Goal: Transaction & Acquisition: Subscribe to service/newsletter

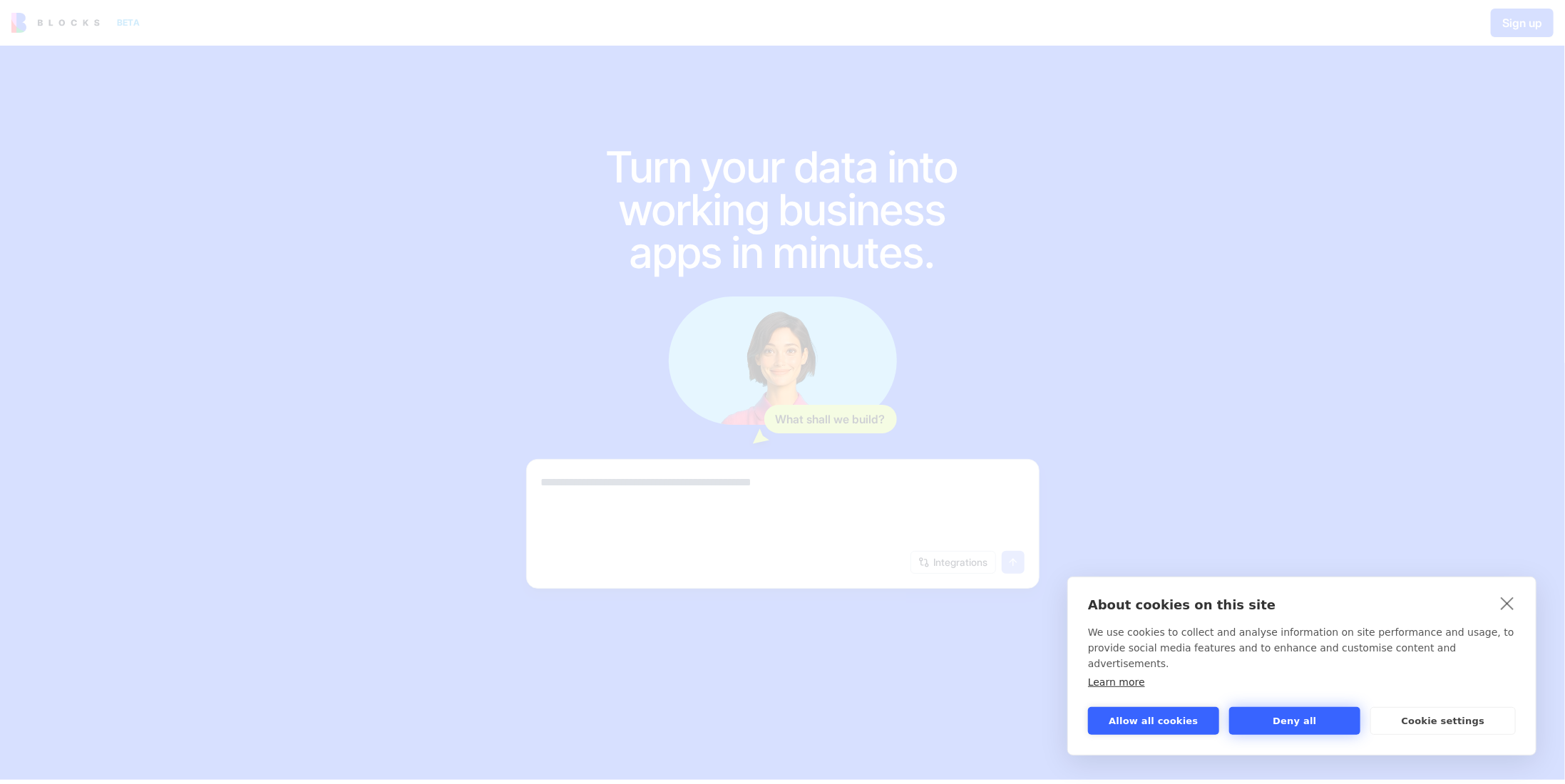
click at [1330, 723] on button "Deny all" at bounding box center [1295, 721] width 131 height 28
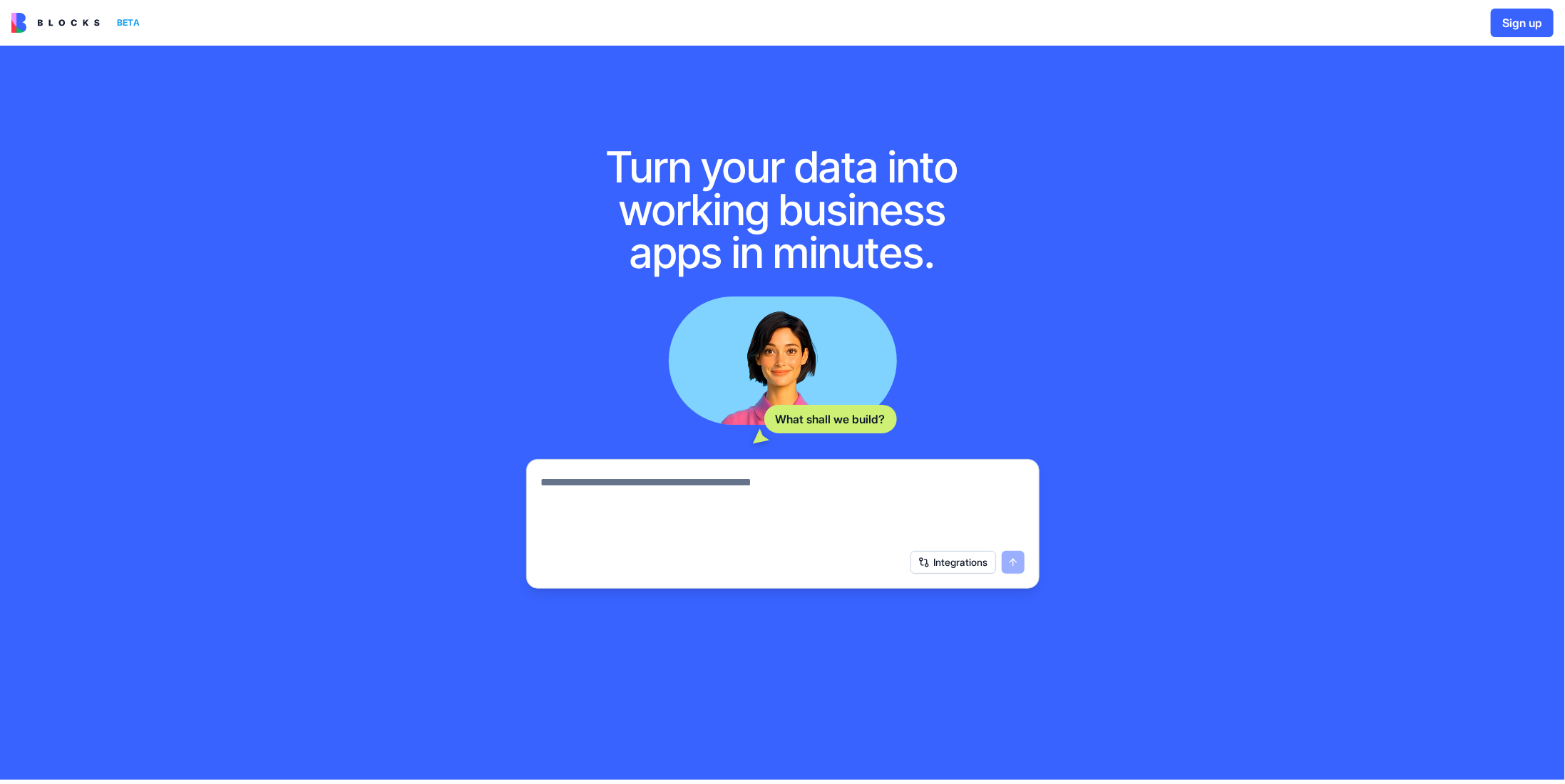
click at [926, 565] on button "Integrations" at bounding box center [953, 562] width 85 height 23
click at [711, 491] on textarea at bounding box center [783, 508] width 483 height 68
type textarea "*"
type textarea "**********"
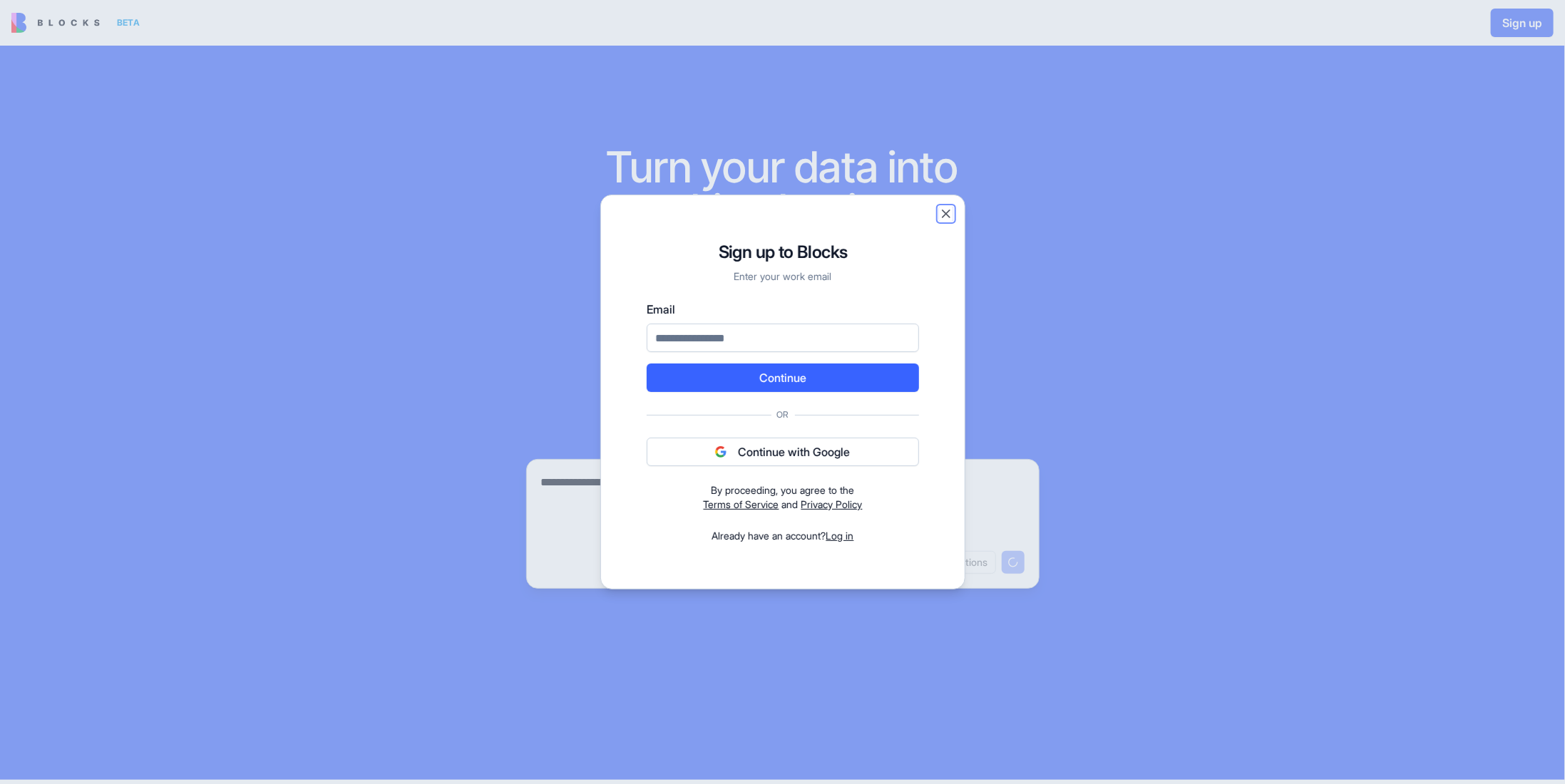
click at [944, 213] on button "Close" at bounding box center [946, 213] width 14 height 14
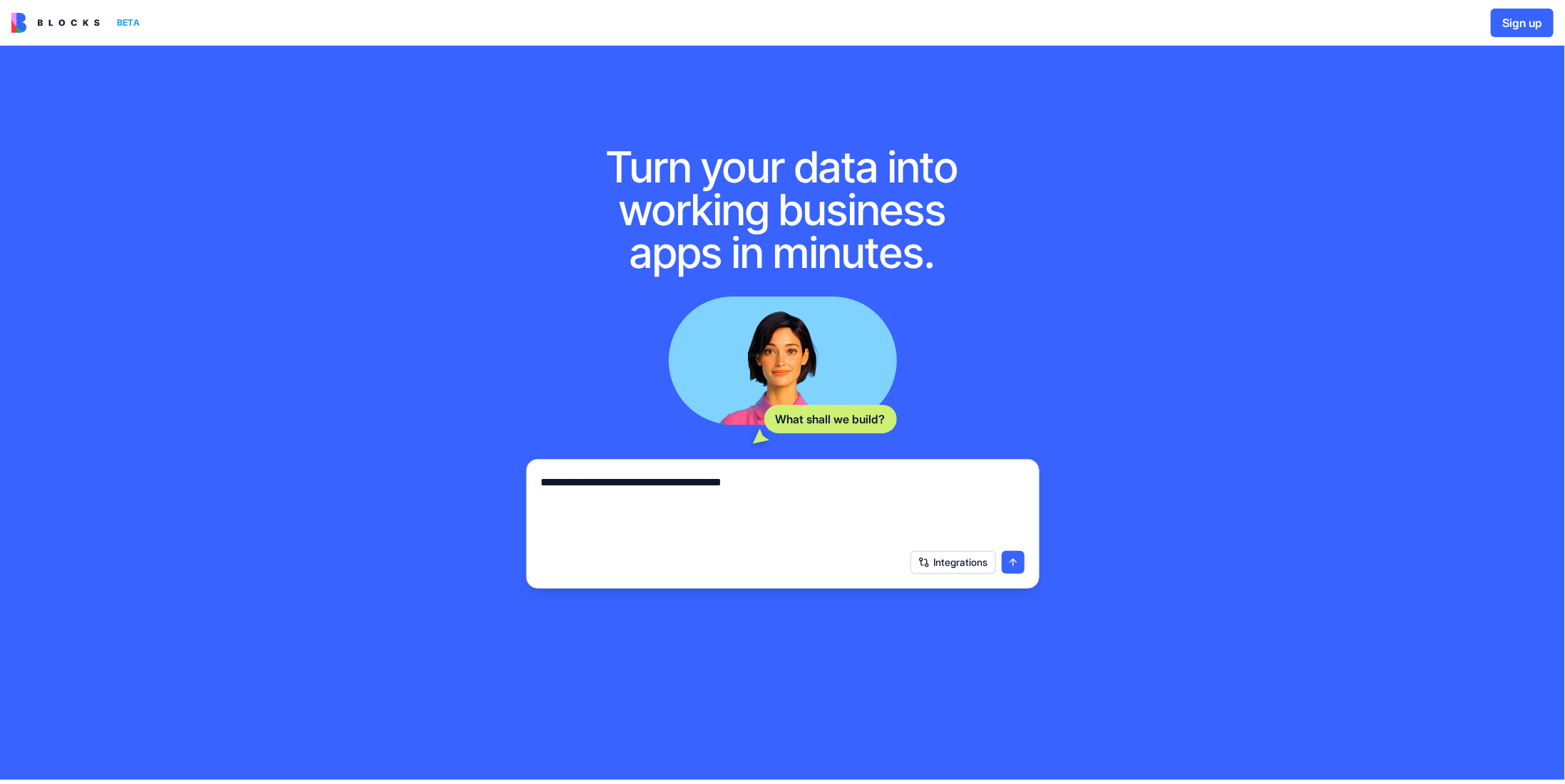
click at [1013, 564] on button "submit" at bounding box center [1013, 562] width 23 height 23
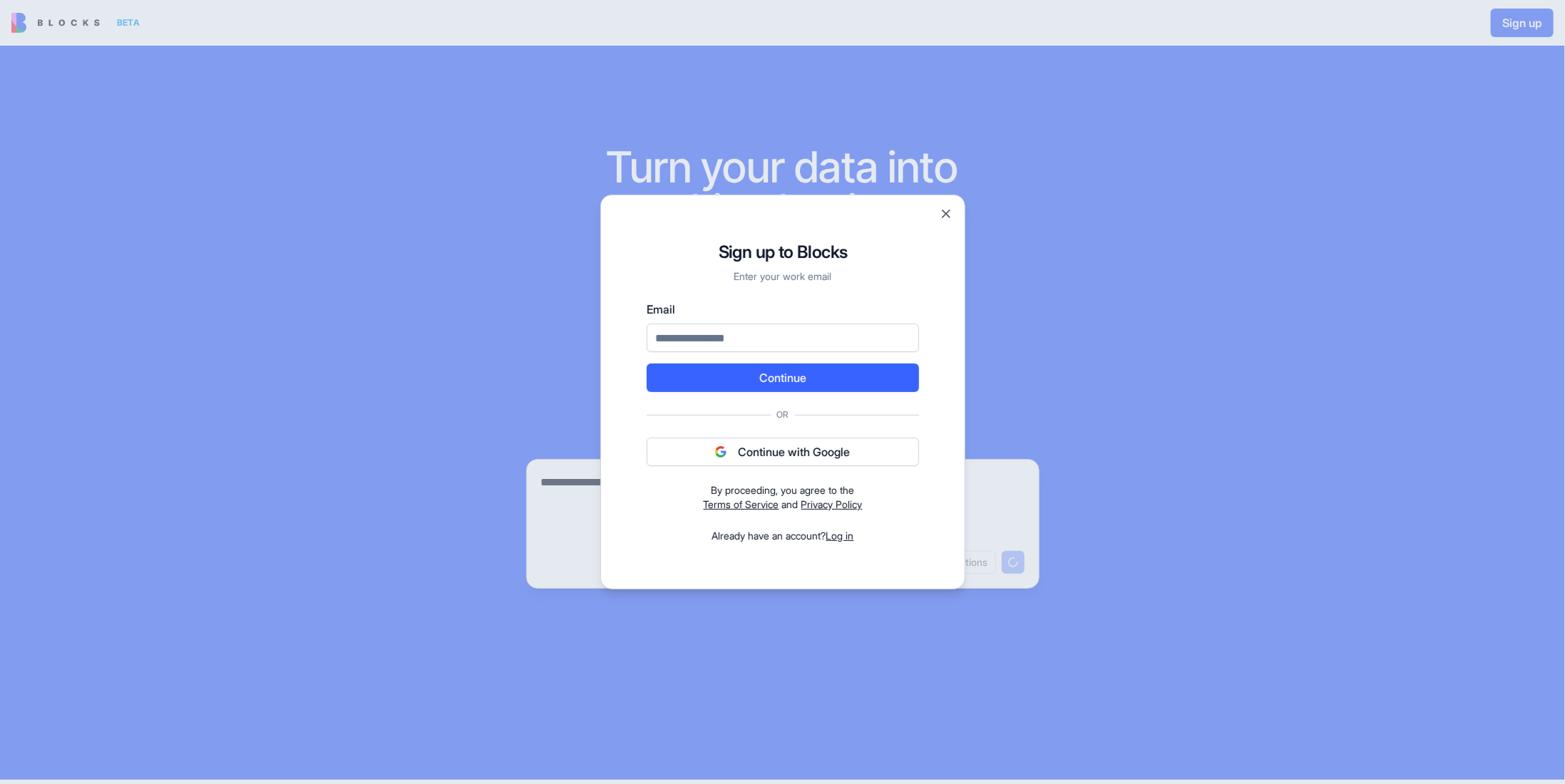
click at [951, 202] on div "Sign up to Blocks Enter your work email Email Continue Or Continue with Google …" at bounding box center [783, 392] width 365 height 395
click at [951, 217] on button "Close" at bounding box center [946, 213] width 14 height 14
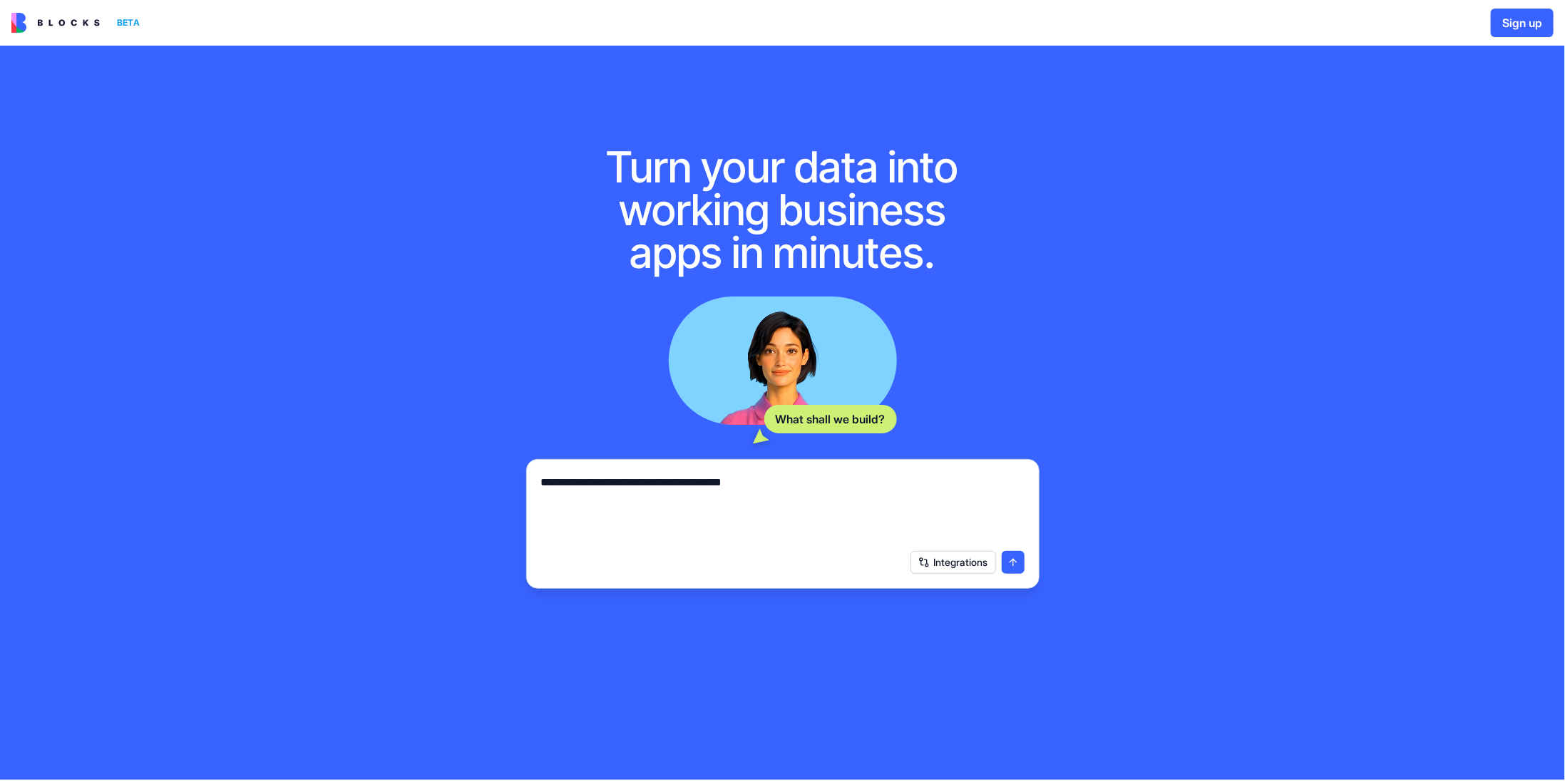
click at [48, 26] on img at bounding box center [56, 23] width 89 height 20
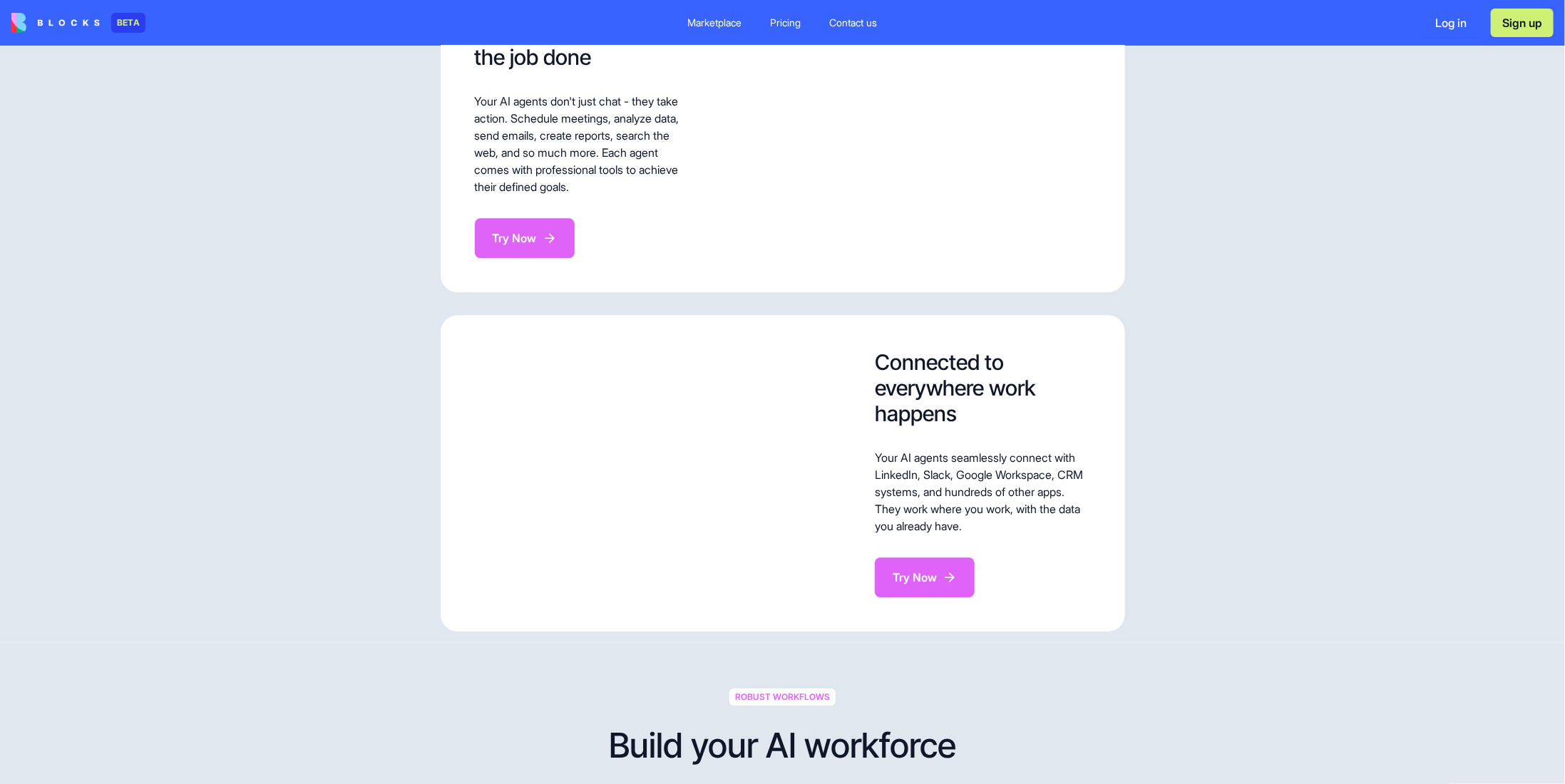
scroll to position [2637, 0]
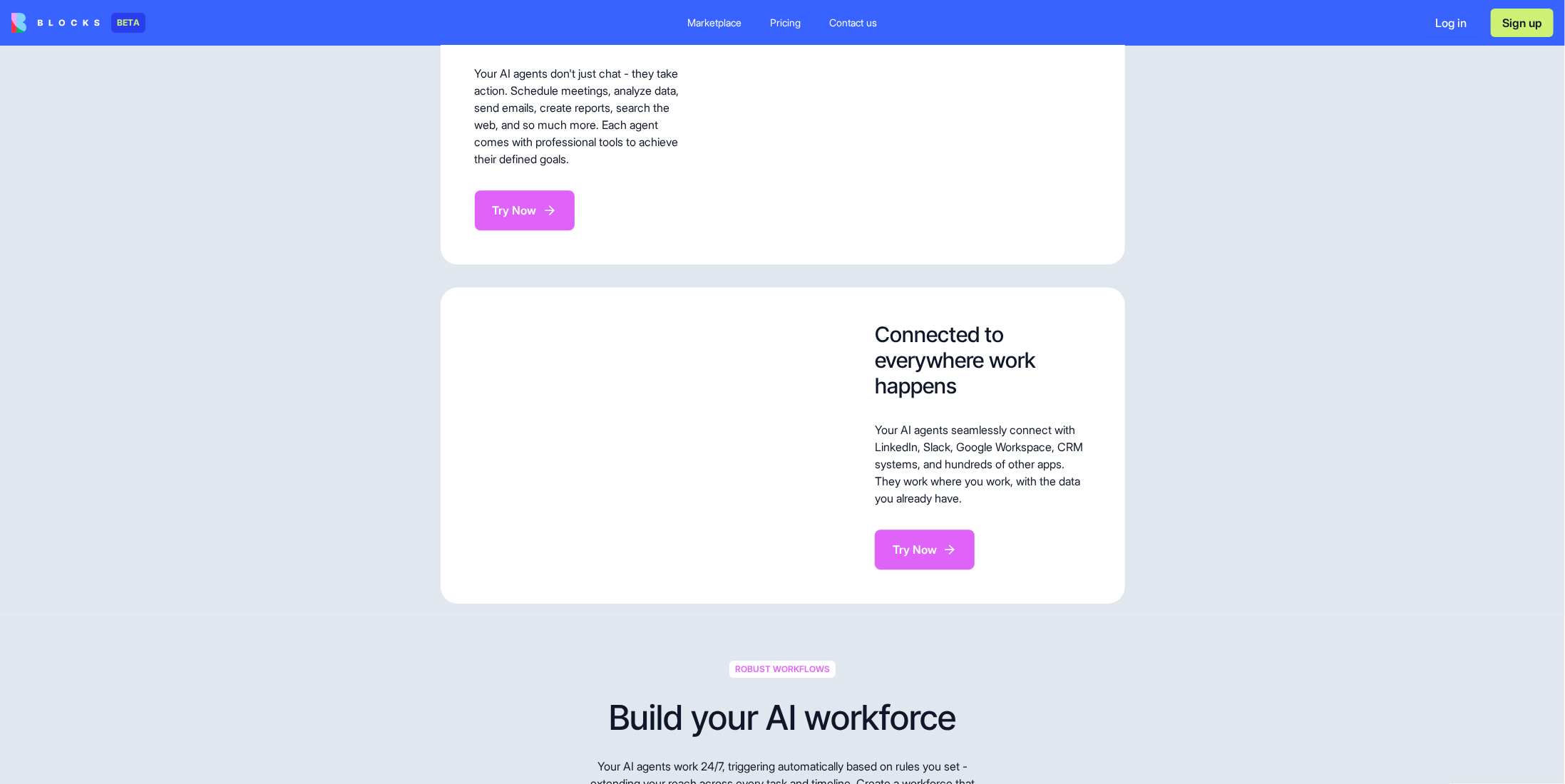
click at [69, 26] on img at bounding box center [56, 23] width 89 height 20
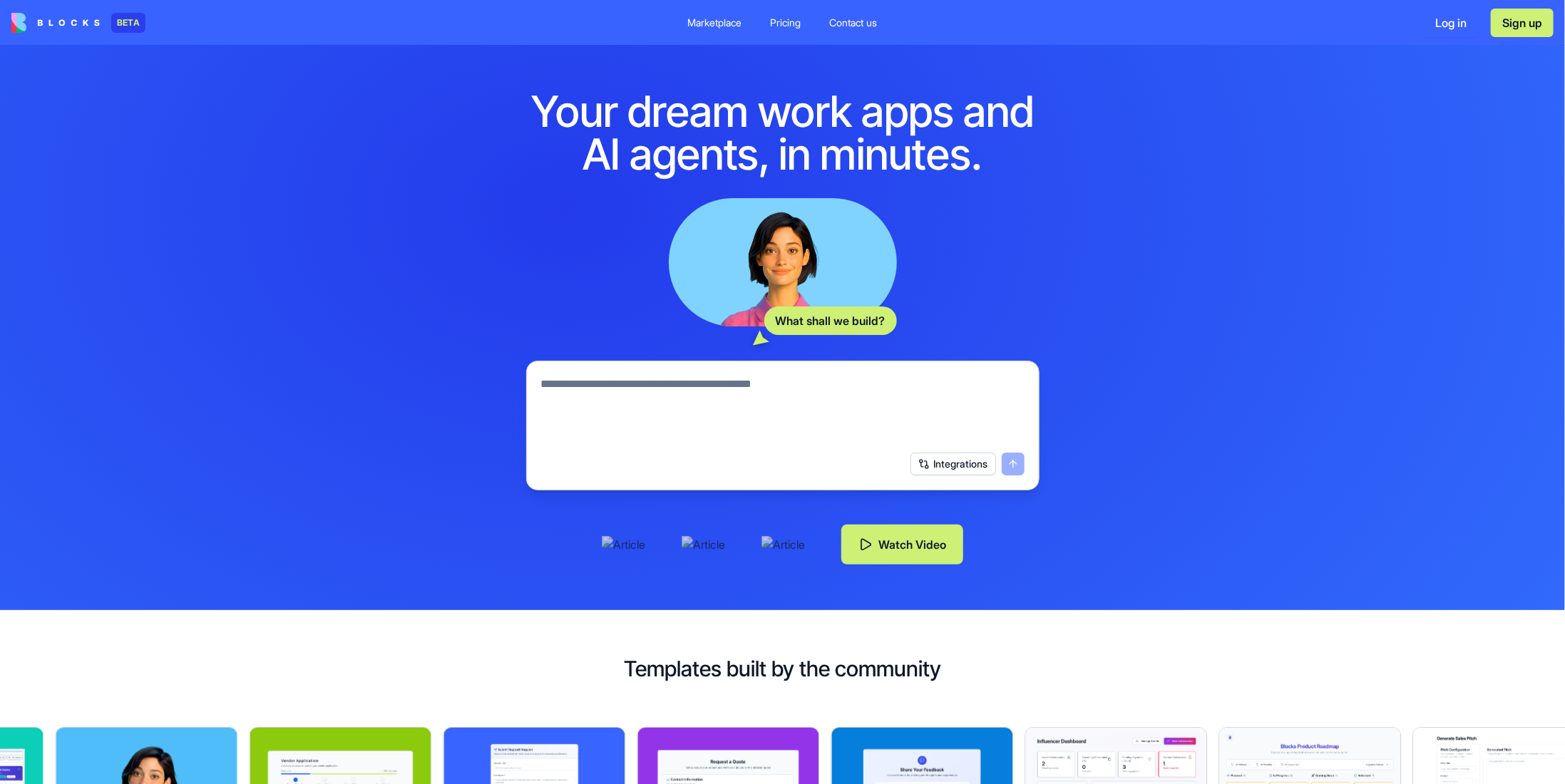
scroll to position [0, 0]
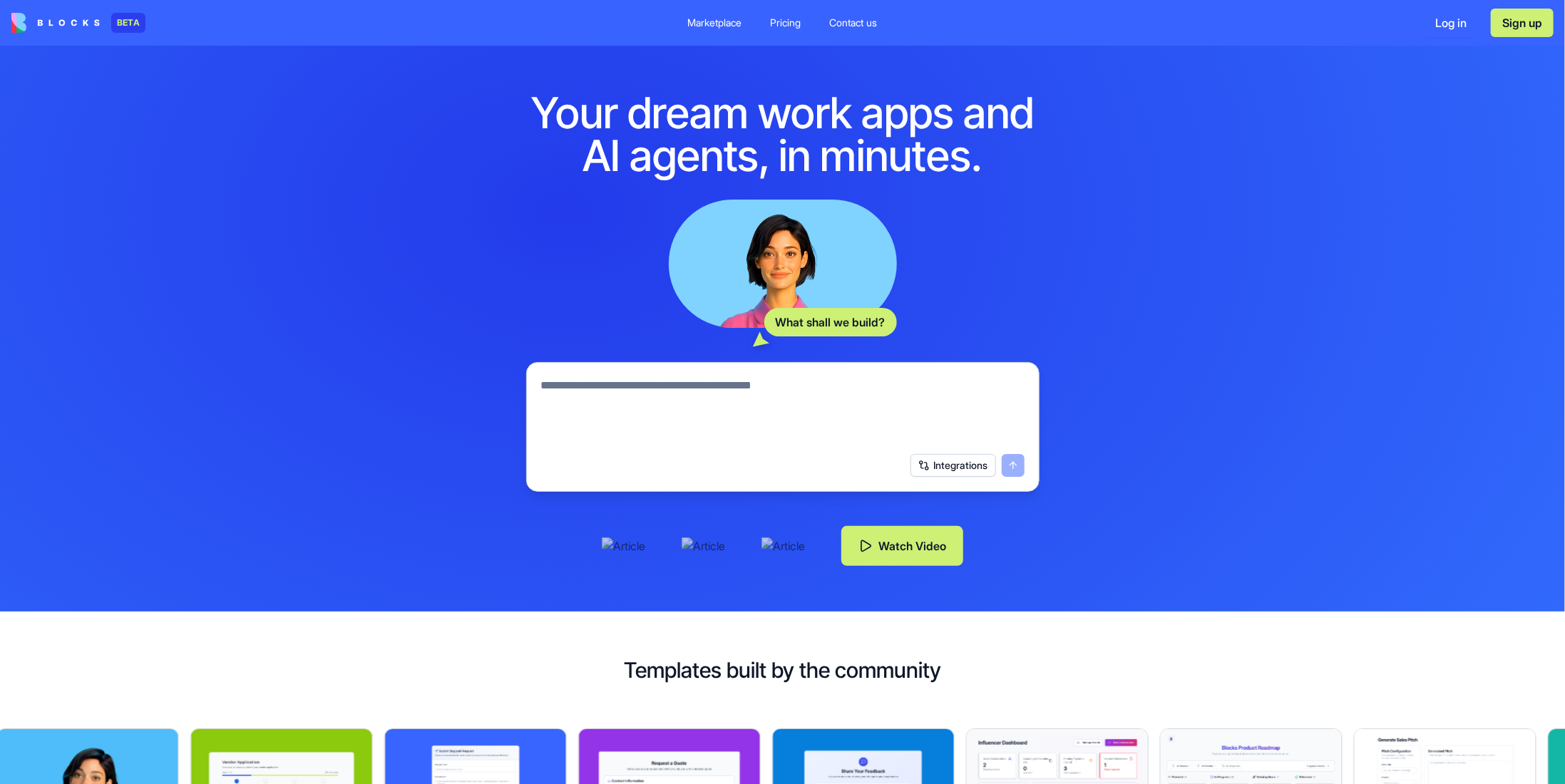
click at [788, 26] on div "Pricing" at bounding box center [785, 23] width 30 height 14
